Goal: Transaction & Acquisition: Purchase product/service

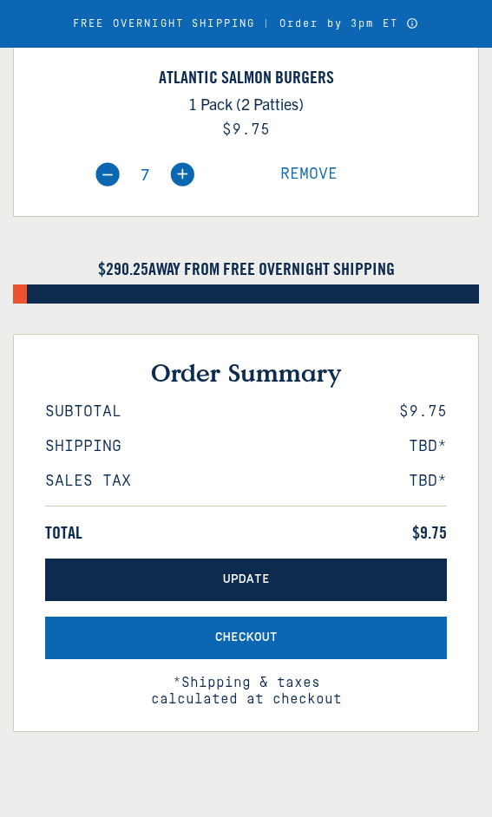
scroll to position [433, 0]
click at [332, 601] on button "Update" at bounding box center [245, 579] width 401 height 42
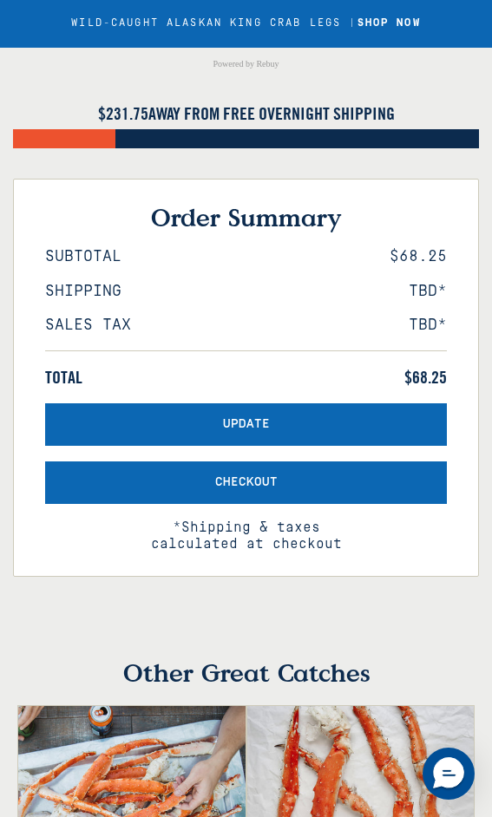
scroll to position [954, 0]
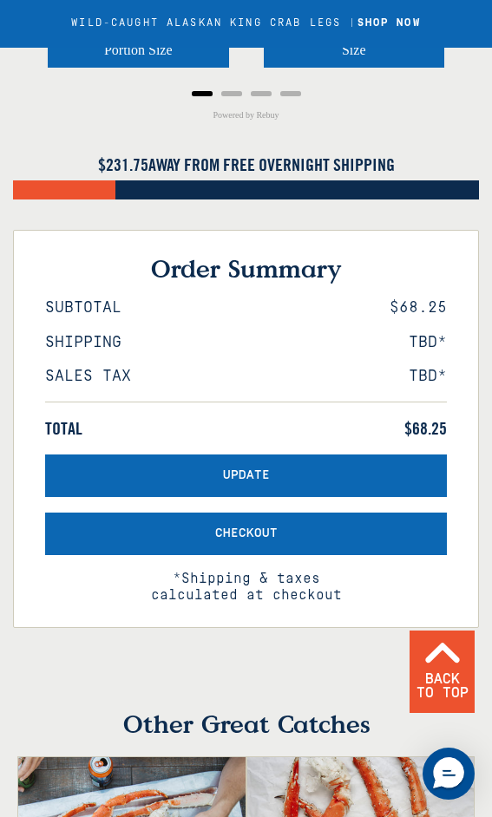
drag, startPoint x: 339, startPoint y: 581, endPoint x: 388, endPoint y: 536, distance: 66.3
click at [339, 555] on button "Checkout" at bounding box center [245, 533] width 401 height 42
